Goal: Obtain resource: Download file/media

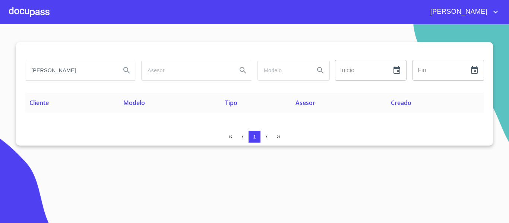
drag, startPoint x: 99, startPoint y: 70, endPoint x: 0, endPoint y: 67, distance: 98.9
click at [0, 67] on section "[PERSON_NAME] Inicio ​ Fin ​ Cliente Modelo Tipo Asesor Creado 1" at bounding box center [254, 123] width 509 height 199
type input "a"
type input "[PERSON_NAME]"
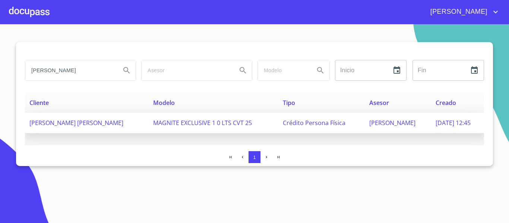
click at [104, 121] on span "[PERSON_NAME] [PERSON_NAME]" at bounding box center [76, 123] width 94 height 8
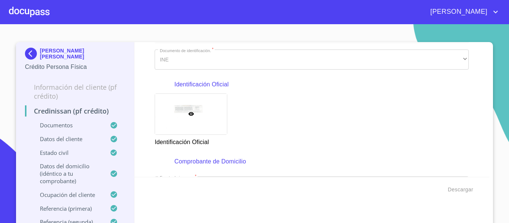
scroll to position [112, 0]
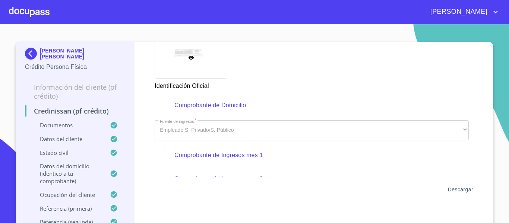
click at [451, 191] on span "Descargar" at bounding box center [460, 189] width 25 height 9
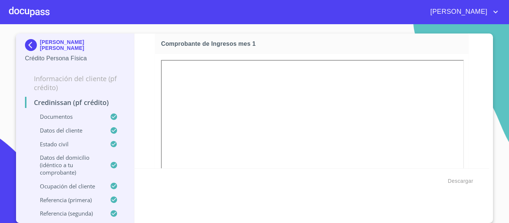
scroll to position [869, 0]
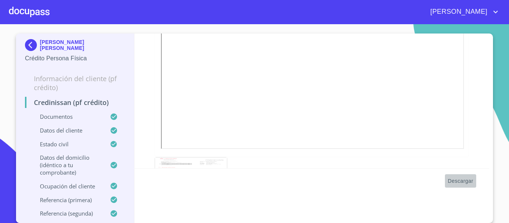
click at [460, 179] on span "Descargar" at bounding box center [460, 181] width 25 height 9
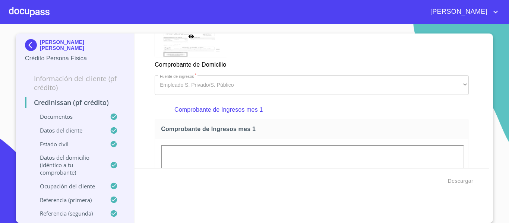
scroll to position [645, 0]
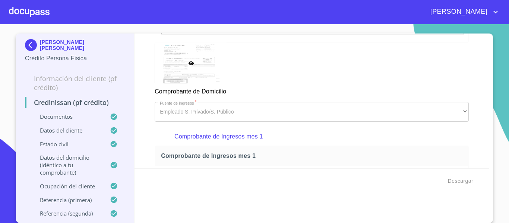
click at [38, 12] on div at bounding box center [29, 12] width 41 height 24
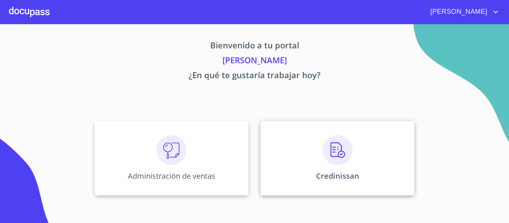
click at [350, 170] on div "Credinissan" at bounding box center [338, 158] width 154 height 75
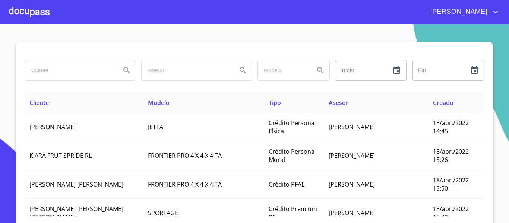
click at [88, 69] on input "search" at bounding box center [69, 70] width 89 height 20
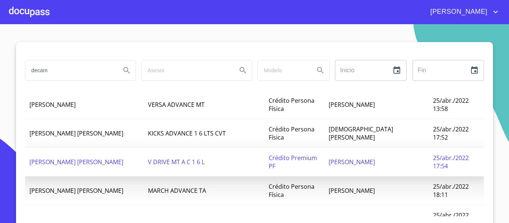
scroll to position [626, 0]
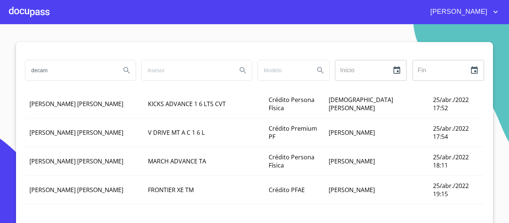
drag, startPoint x: 60, startPoint y: 73, endPoint x: 17, endPoint y: 82, distance: 43.8
click at [17, 82] on div "decam Inicio ​ Fin ​ Cliente Modelo Tipo Asesor Creado [PERSON_NAME] Crédito Pe…" at bounding box center [254, 139] width 477 height 195
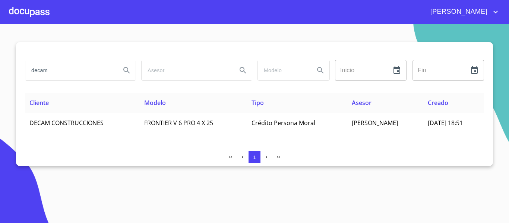
scroll to position [0, 0]
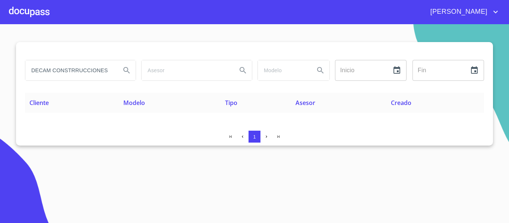
click at [75, 70] on input "DECAM CONSTRRUCCIONES" at bounding box center [69, 70] width 89 height 20
type input "DECAM CONSTRUCCIONES"
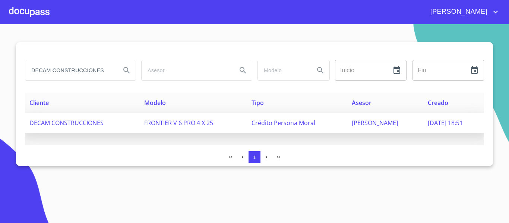
click at [164, 121] on span "FRONTIER V 6 PRO 4 X 25" at bounding box center [178, 123] width 69 height 8
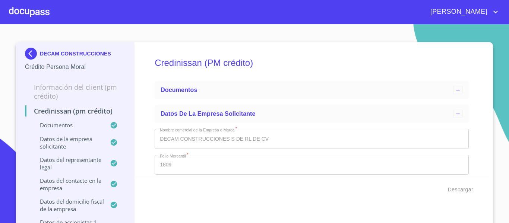
type input "23 de abr. de 2018"
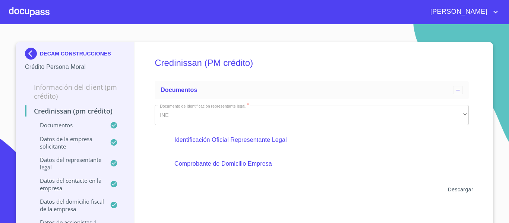
click at [452, 191] on span "Descargar" at bounding box center [460, 189] width 25 height 9
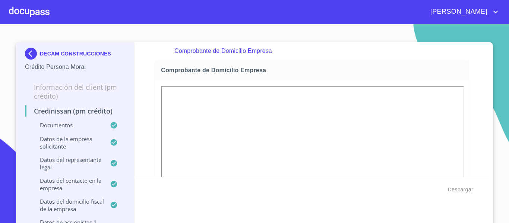
scroll to position [559, 0]
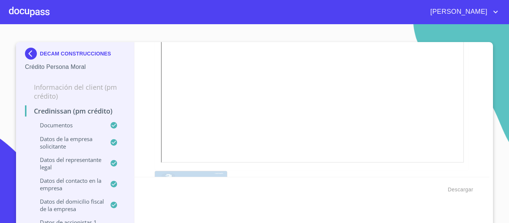
scroll to position [969, 0]
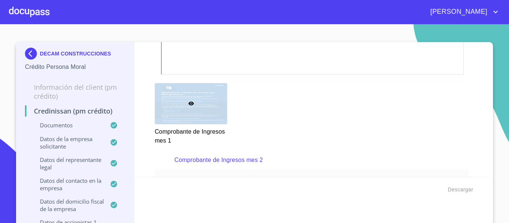
click at [497, 111] on section "DECAM CONSTRUCCIONES Crédito Persona Moral Información del Client (PM crédito) …" at bounding box center [254, 123] width 509 height 199
click at [462, 191] on span "Descargar" at bounding box center [460, 189] width 25 height 9
click at [499, 73] on section "DECAM CONSTRUCCIONES Crédito Persona Moral Información del Client (PM crédito) …" at bounding box center [254, 123] width 509 height 199
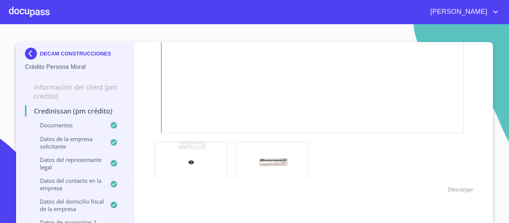
scroll to position [261, 0]
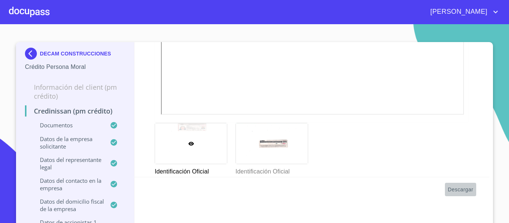
click at [460, 187] on span "Descargar" at bounding box center [460, 189] width 25 height 9
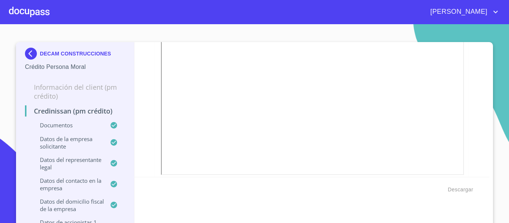
scroll to position [410, 0]
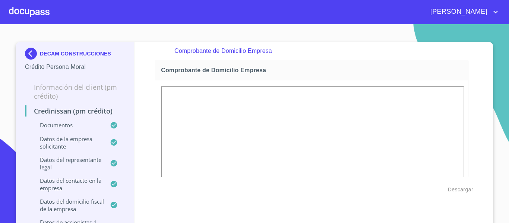
click at [475, 156] on div "Credinissan (PM crédito) Documentos Documento de identificación representante l…" at bounding box center [312, 109] width 355 height 135
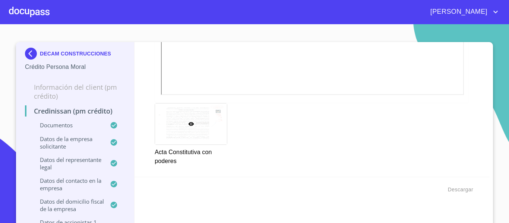
scroll to position [2312, 0]
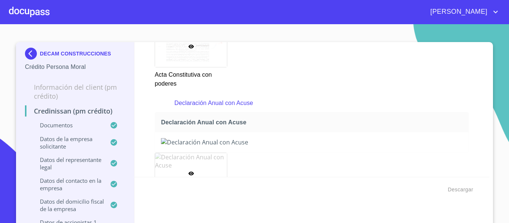
click at [189, 173] on icon at bounding box center [191, 174] width 6 height 6
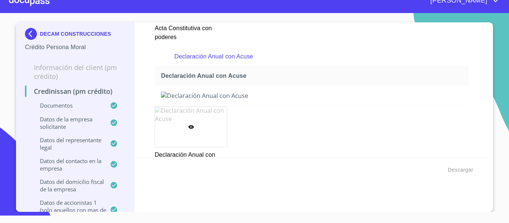
scroll to position [2327, 0]
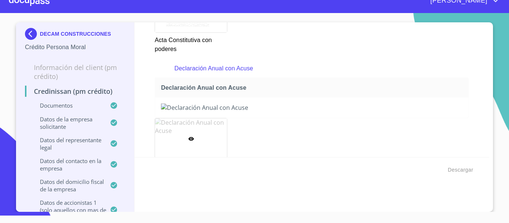
drag, startPoint x: 237, startPoint y: 90, endPoint x: 232, endPoint y: 80, distance: 11.5
click at [235, 89] on span "Declaración Anual con Acuse" at bounding box center [313, 88] width 305 height 8
click at [231, 67] on p "Declaración Anual con Acuse" at bounding box center [311, 68] width 275 height 9
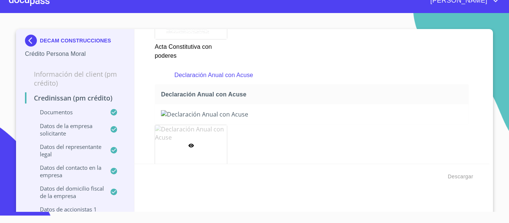
scroll to position [0, 0]
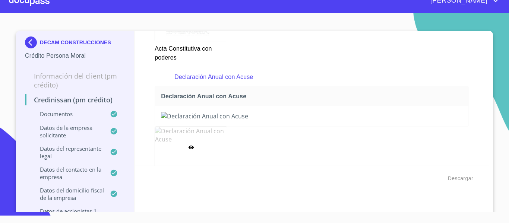
click at [47, 4] on div at bounding box center [29, 1] width 41 height 24
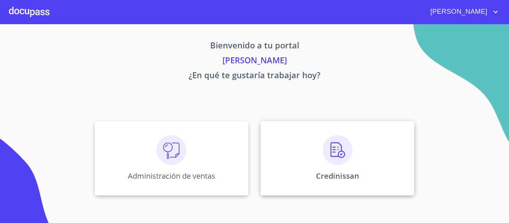
click at [312, 152] on div "Credinissan" at bounding box center [338, 158] width 154 height 75
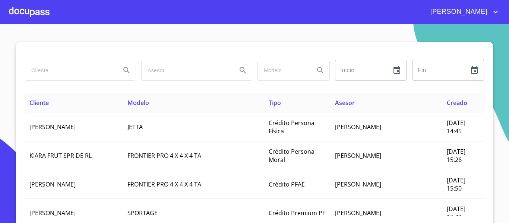
click at [73, 67] on input "search" at bounding box center [69, 70] width 89 height 20
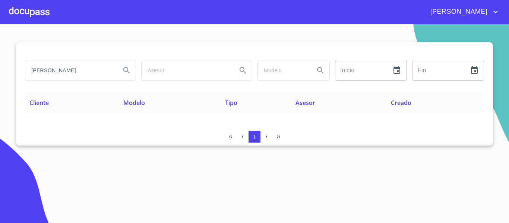
drag, startPoint x: 54, startPoint y: 69, endPoint x: 25, endPoint y: 81, distance: 30.8
click at [25, 81] on div "AGUILAR VILLANUEVA" at bounding box center [80, 70] width 111 height 21
click at [86, 70] on input "VILLANUEVA" at bounding box center [69, 70] width 89 height 20
paste input "AGUILAR"
click at [33, 67] on input "[PERSON_NAME]" at bounding box center [69, 70] width 89 height 20
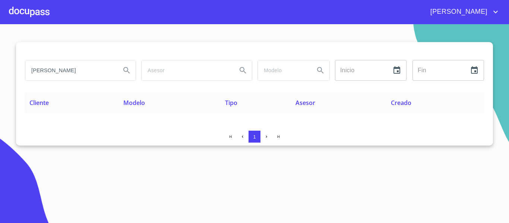
click at [106, 70] on input "[PERSON_NAME]" at bounding box center [69, 70] width 89 height 20
click at [101, 67] on input "[PERSON_NAME]" at bounding box center [69, 70] width 89 height 20
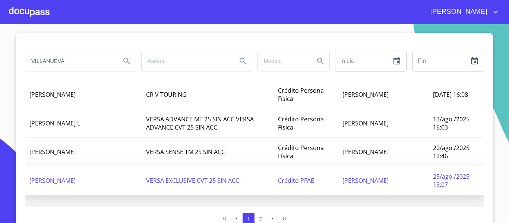
scroll to position [14, 0]
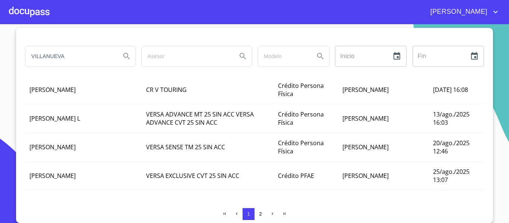
click at [88, 56] on input "VILLANUEVA" at bounding box center [69, 56] width 89 height 20
click at [28, 57] on input "VILLANUEVA" at bounding box center [69, 56] width 89 height 20
type input "CARLOS VILLANUEVA"
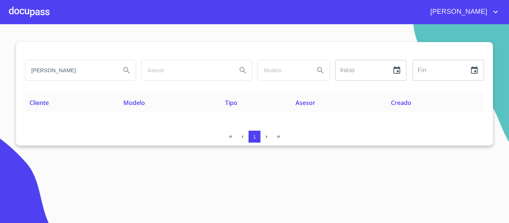
scroll to position [0, 0]
click at [490, 12] on span "[PERSON_NAME]" at bounding box center [458, 12] width 66 height 12
click at [491, 12] on li "Salir" at bounding box center [488, 15] width 24 height 13
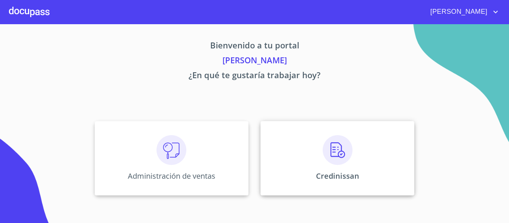
click at [308, 154] on div "Credinissan" at bounding box center [338, 158] width 154 height 75
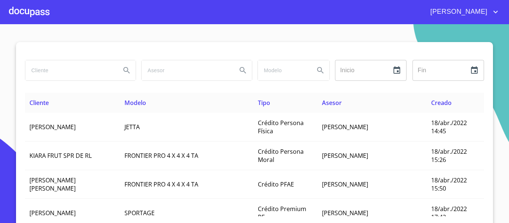
click at [51, 67] on input "search" at bounding box center [69, 70] width 89 height 20
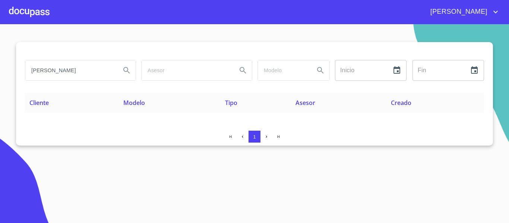
drag, startPoint x: 95, startPoint y: 72, endPoint x: 0, endPoint y: 72, distance: 94.7
click at [0, 72] on section "CARLOS VILLANUEVA Inicio ​ Fin ​ Cliente Modelo Tipo Asesor Creado 1" at bounding box center [254, 123] width 509 height 199
type input "MERCADO MUÑOZ"
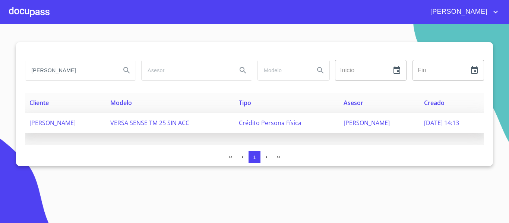
click at [189, 122] on span "VERSA SENSE TM 25 SIN ACC" at bounding box center [149, 123] width 79 height 8
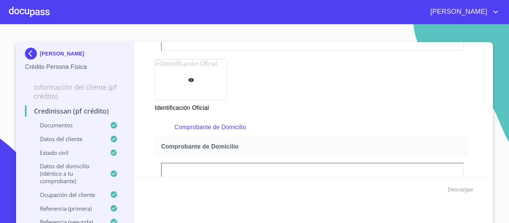
scroll to position [213, 0]
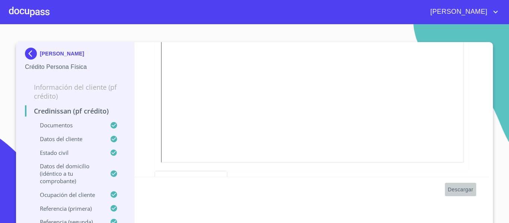
click at [460, 188] on span "Descargar" at bounding box center [460, 189] width 25 height 9
click at [461, 188] on span "Descargar" at bounding box center [460, 189] width 25 height 9
click at [40, 12] on div at bounding box center [29, 12] width 41 height 24
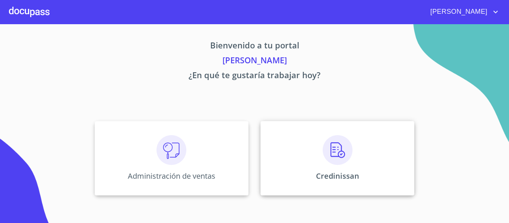
click at [356, 155] on div "Credinissan" at bounding box center [338, 158] width 154 height 75
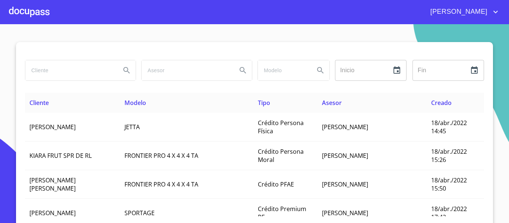
click at [78, 73] on input "search" at bounding box center [69, 70] width 89 height 20
type input "decam"
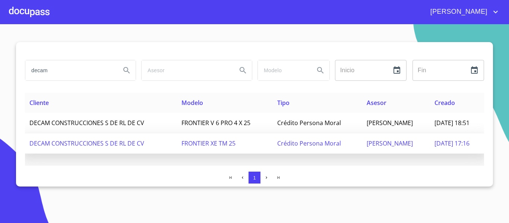
click at [99, 142] on span "DECAM CONSTRUCCIONES S DE RL DE CV" at bounding box center [86, 143] width 115 height 8
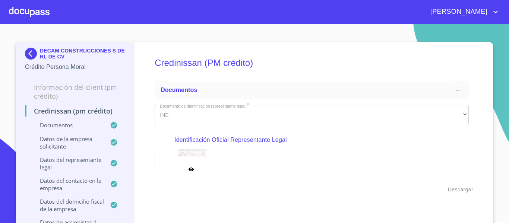
scroll to position [211, 0]
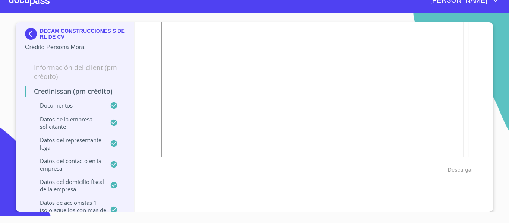
scroll to position [5596, 0]
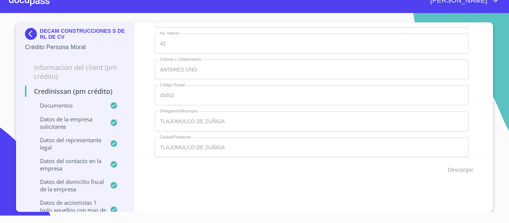
drag, startPoint x: 487, startPoint y: 116, endPoint x: 487, endPoint y: 106, distance: 10.8
click at [487, 106] on div "DECAM CONSTRUCCIONES S DE RL DE CV Crédito Persona Moral Información del Client…" at bounding box center [254, 117] width 477 height 190
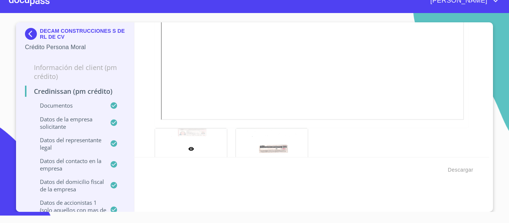
scroll to position [2664, 0]
click at [280, 144] on div at bounding box center [272, 148] width 72 height 41
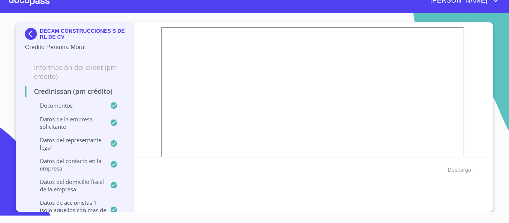
scroll to position [2554, 0]
